Goal: Information Seeking & Learning: Find specific fact

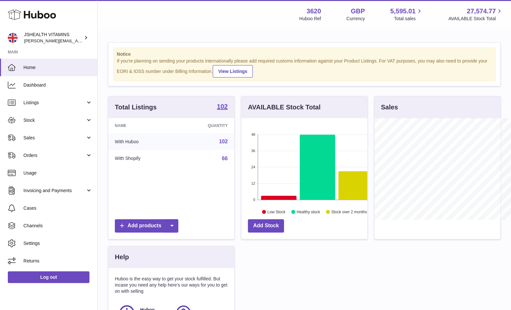
scroll to position [102, 126]
click at [40, 119] on span "Stock" at bounding box center [54, 120] width 62 height 6
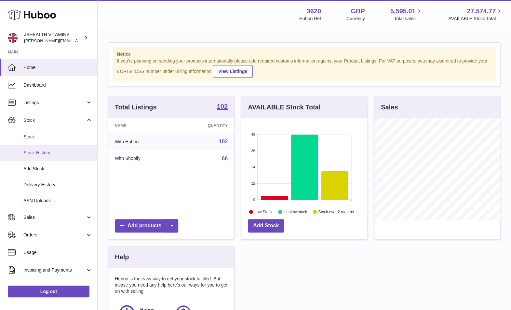
click at [38, 145] on link "Stock History" at bounding box center [48, 153] width 97 height 16
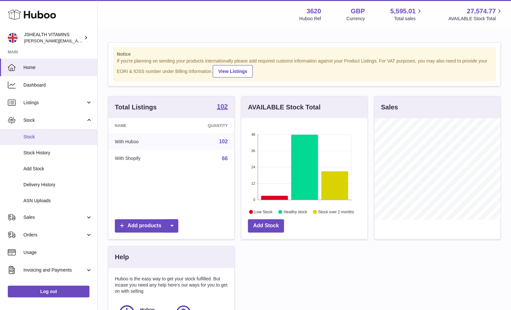
click at [38, 139] on span "Stock" at bounding box center [57, 137] width 69 height 6
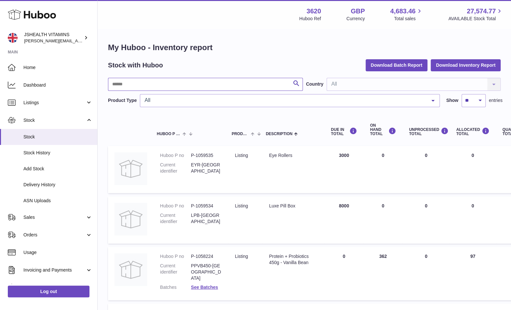
click at [144, 89] on input "text" at bounding box center [205, 84] width 195 height 13
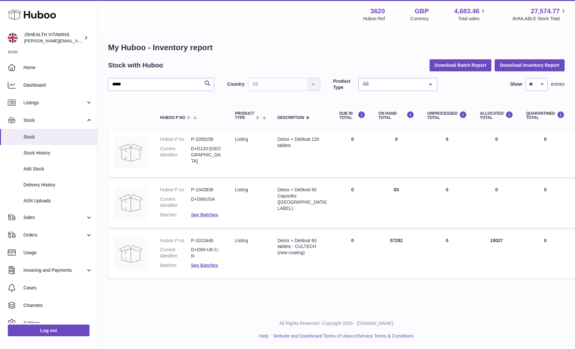
click at [280, 253] on div "Detox + Debloat 60 tablets - CULTECH (new coating)" at bounding box center [302, 246] width 49 height 19
copy tr "Detox + Debloat 60 tablets - CULTECH (new coating)"
click at [199, 239] on dd "P-1013446" at bounding box center [206, 240] width 31 height 6
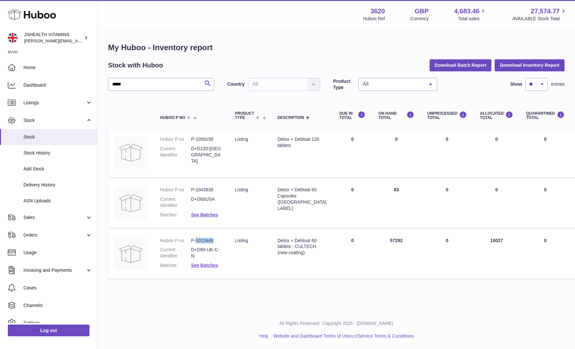
click at [199, 239] on dd "P-1013446" at bounding box center [206, 240] width 31 height 6
copy dl "P-1013446"
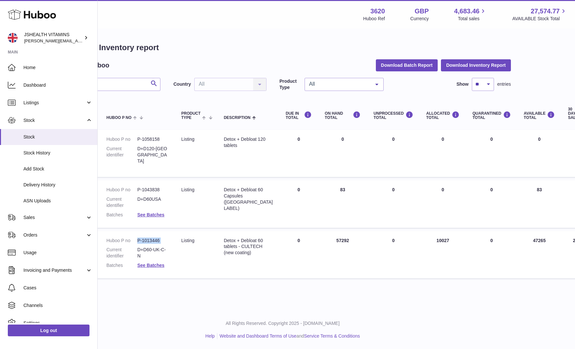
scroll to position [0, 54]
click at [139, 88] on input "*****" at bounding box center [107, 84] width 106 height 13
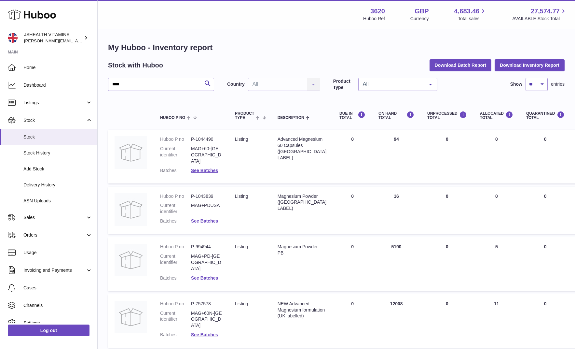
click at [292, 300] on div "NEW Advanced Magnesium formulation (UK labelled)" at bounding box center [302, 309] width 49 height 19
copy tr "NEW Advanced Magnesium formulation (UK labelled)"
click at [201, 300] on dd "P-757578" at bounding box center [206, 303] width 31 height 6
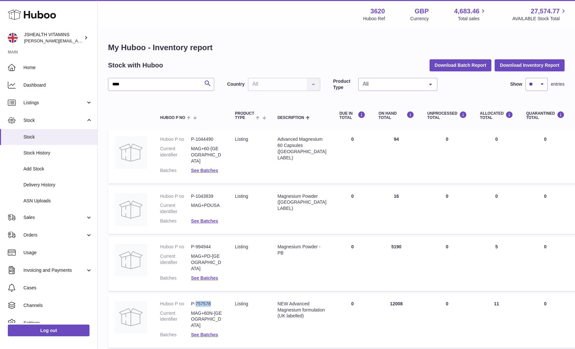
click at [201, 300] on dd "P-757578" at bounding box center [206, 303] width 31 height 6
copy dl "P-757578"
click at [186, 86] on input "****" at bounding box center [161, 84] width 106 height 13
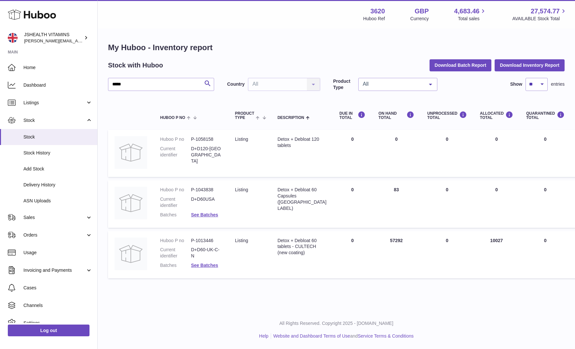
click at [287, 256] on div "Detox + Debloat 60 tablets - CULTECH (new coating)" at bounding box center [302, 246] width 49 height 19
copy tr "Detox + Debloat 60 tablets - CULTECH (new coating)"
click at [198, 235] on td "Huboo P no P-1013446 Current identifier D+D60-UK-C-N Batches See Batches" at bounding box center [191, 255] width 75 height 48
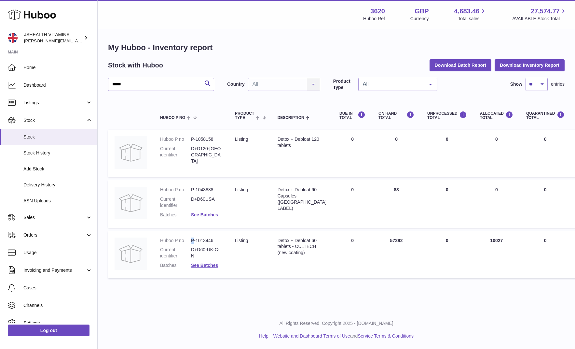
click at [198, 235] on td "Huboo P no P-1013446 Current identifier D+D60-UK-C-N Batches See Batches" at bounding box center [191, 255] width 75 height 48
copy dl "P-1013446"
click at [192, 84] on input "*****" at bounding box center [161, 84] width 106 height 13
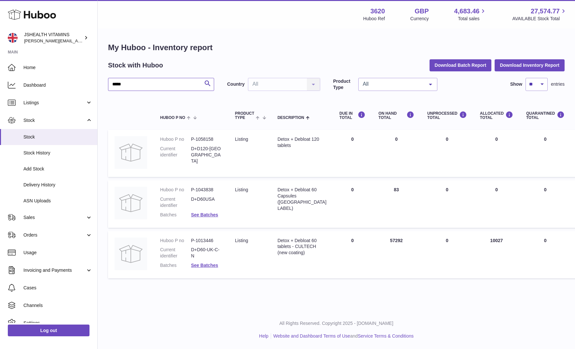
type input "*****"
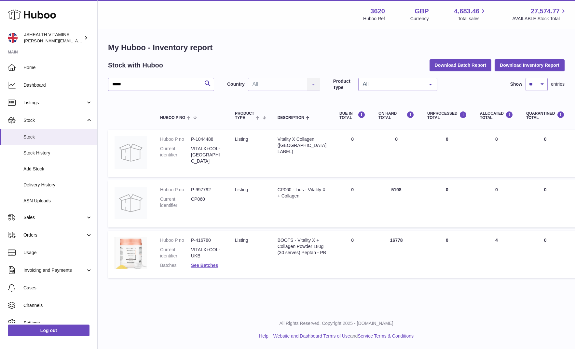
click at [286, 242] on div "BOOTS - Vitality X + Collagen Powder 180g (30 serves) Peptan - PB" at bounding box center [302, 246] width 49 height 19
copy tr "BOOTS - Vitality X + Collagen Powder 180g (30 serves) Peptan - PB"
click at [203, 238] on dd "P-416780" at bounding box center [206, 240] width 31 height 6
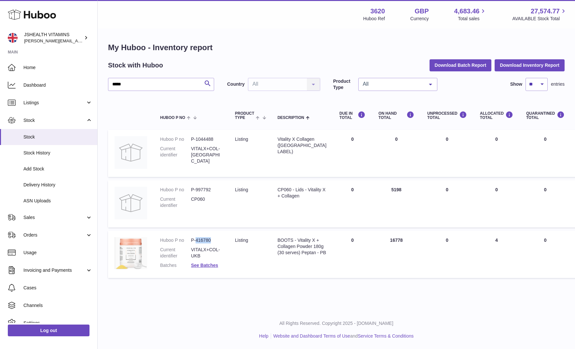
click at [203, 238] on dd "P-416780" at bounding box center [206, 240] width 31 height 6
copy dl "P-416780"
